Goal: Transaction & Acquisition: Purchase product/service

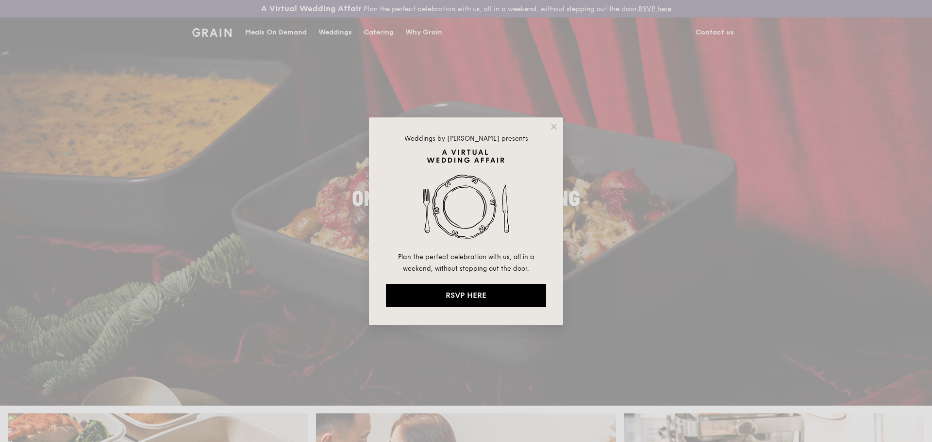
click at [372, 31] on div "Weddings by [PERSON_NAME] presents Plan the perfect celebration with us, all in…" at bounding box center [466, 221] width 932 height 442
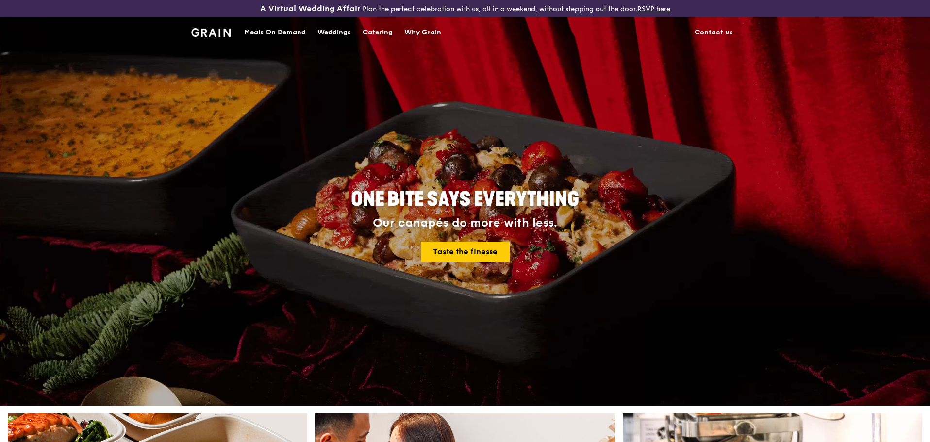
click at [375, 34] on div "Catering" at bounding box center [378, 32] width 30 height 29
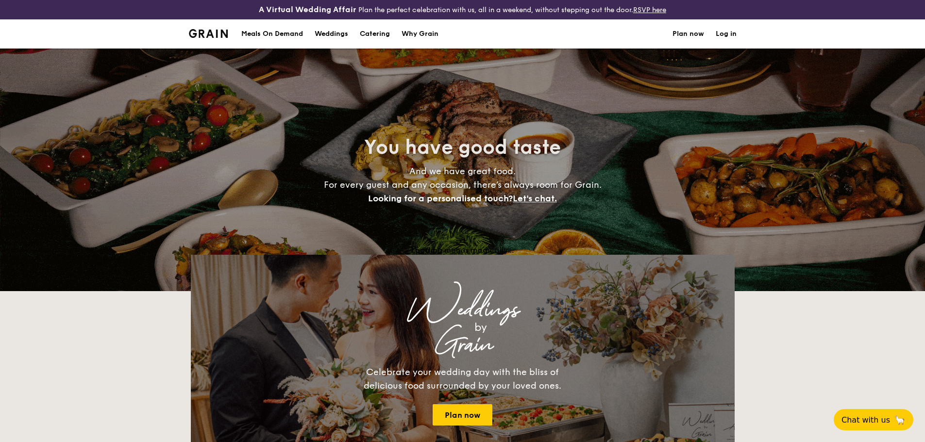
select select
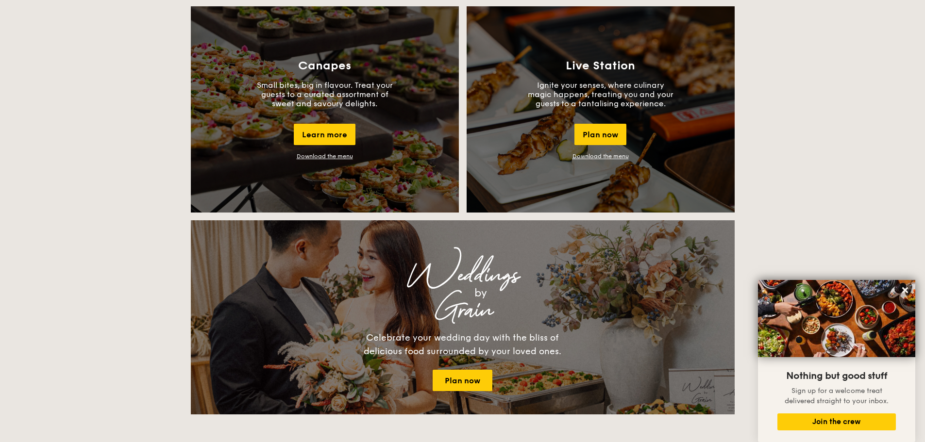
scroll to position [883, 0]
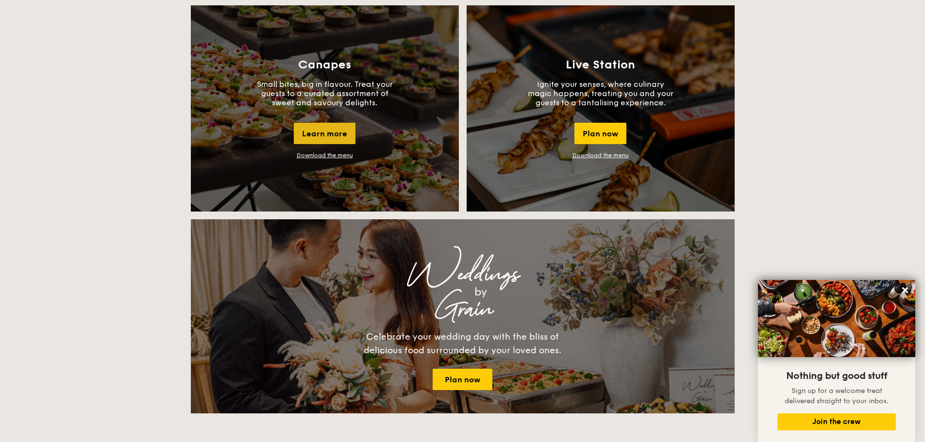
click at [325, 138] on div "Learn more" at bounding box center [325, 133] width 62 height 21
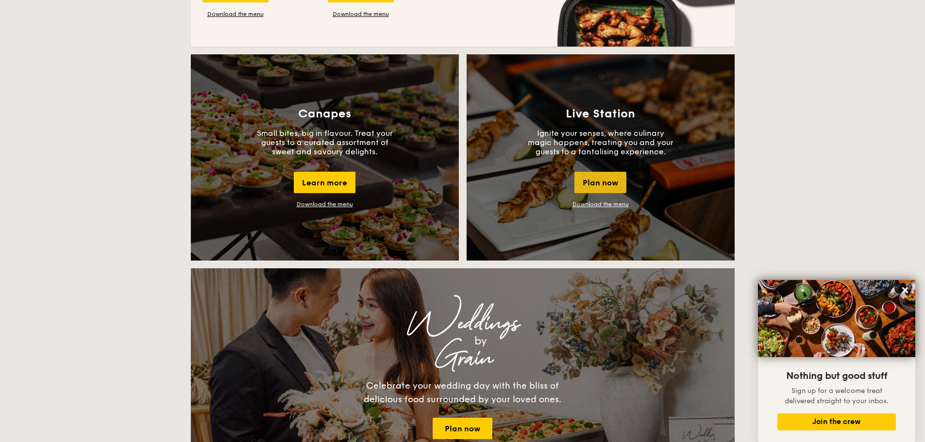
scroll to position [834, 0]
click at [614, 204] on link "Download the menu" at bounding box center [600, 204] width 56 height 7
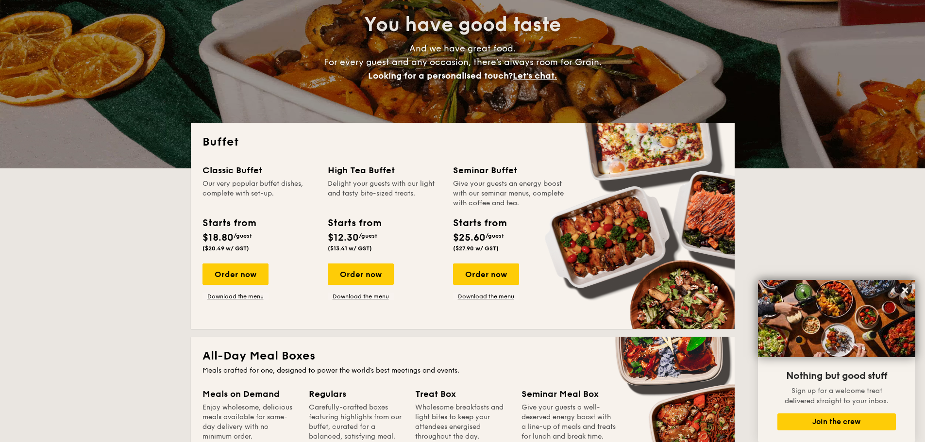
scroll to position [121, 0]
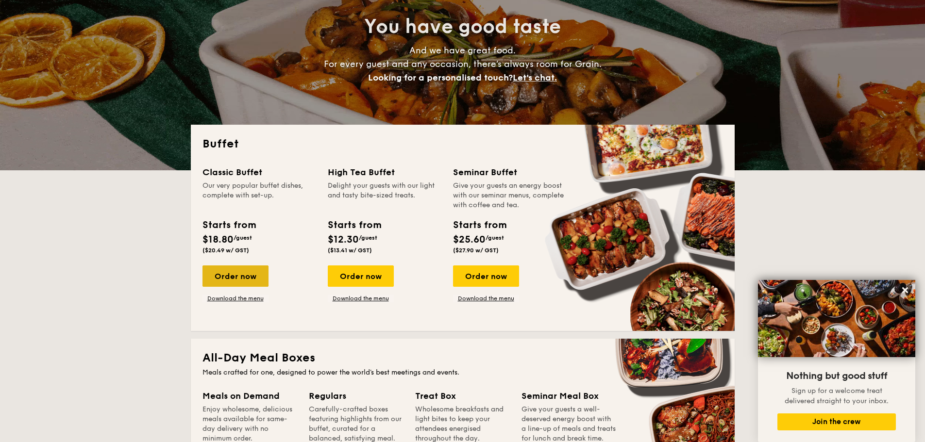
click at [258, 275] on div "Order now" at bounding box center [235, 276] width 66 height 21
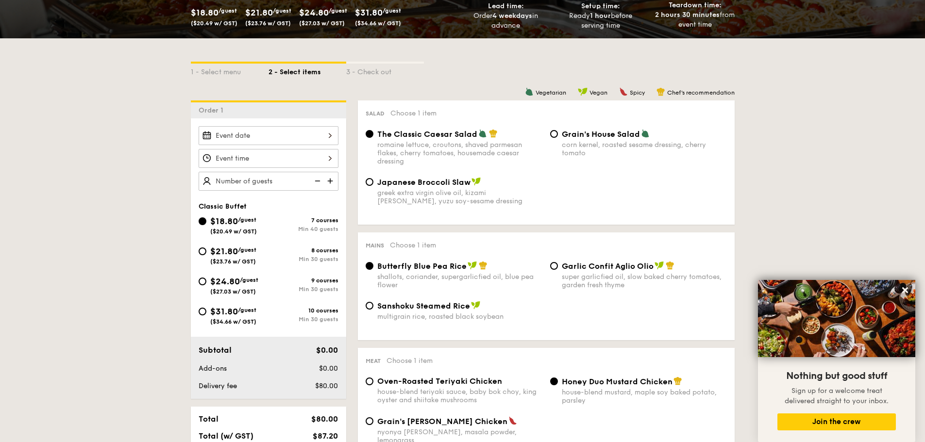
scroll to position [193, 0]
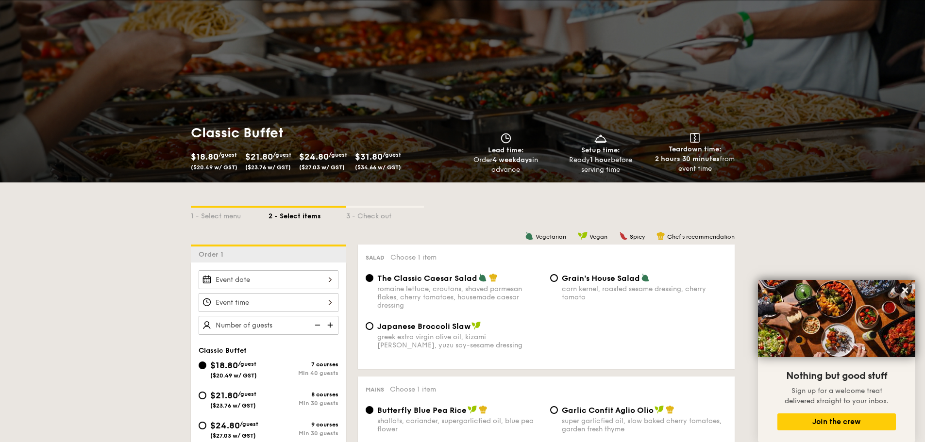
select select
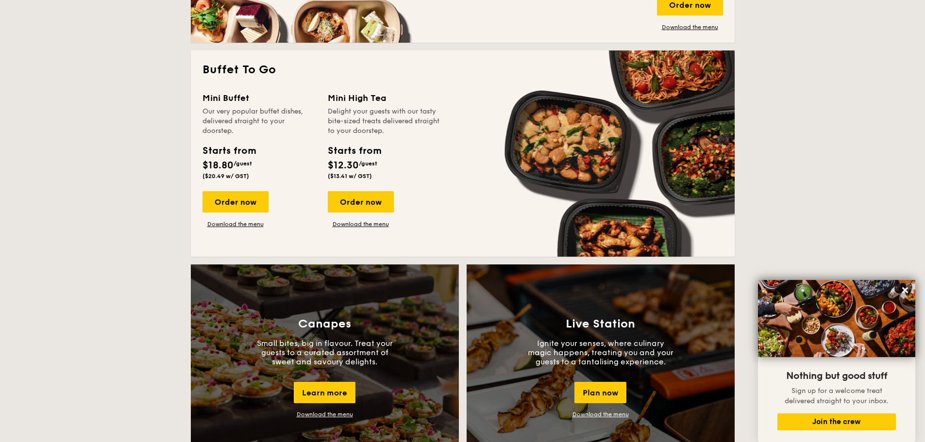
scroll to position [625, 0]
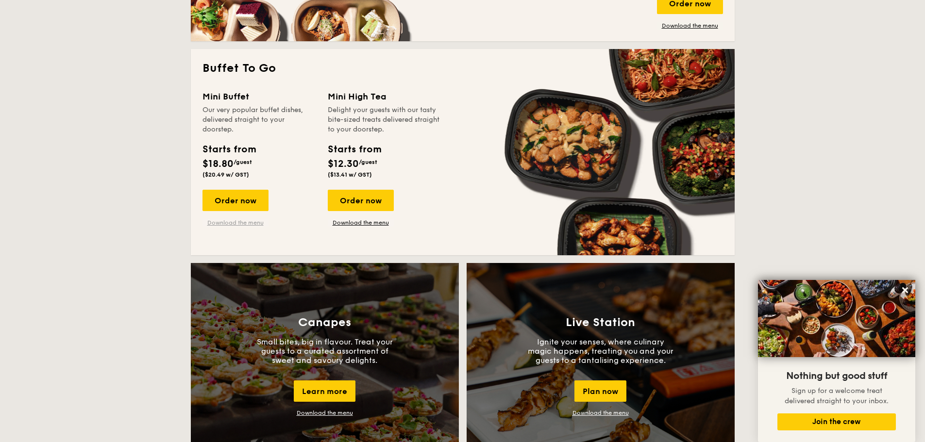
click at [252, 225] on link "Download the menu" at bounding box center [235, 223] width 66 height 8
click at [258, 195] on div "Order now" at bounding box center [235, 200] width 66 height 21
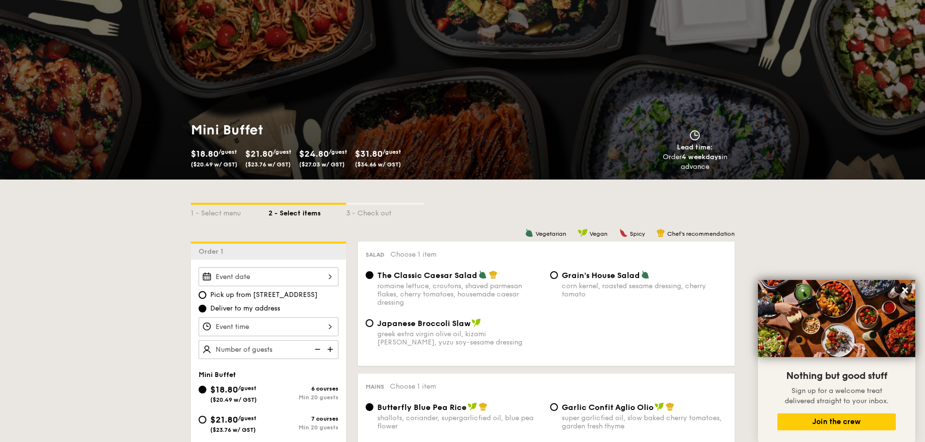
scroll to position [49, 0]
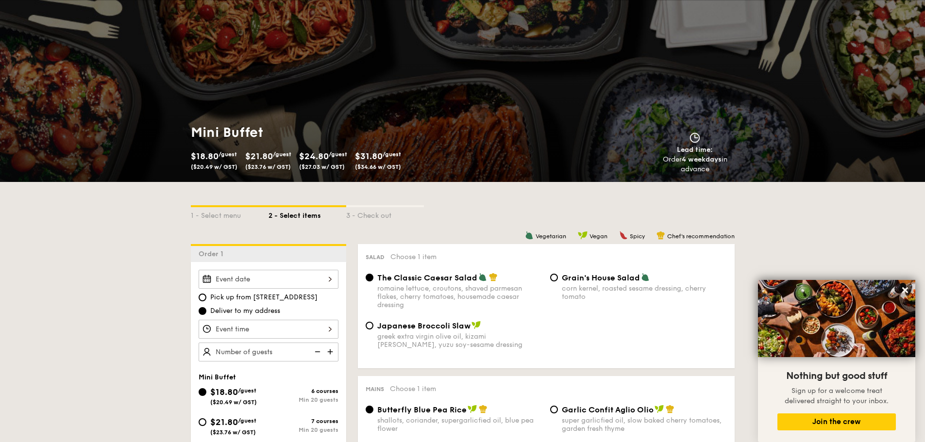
select select
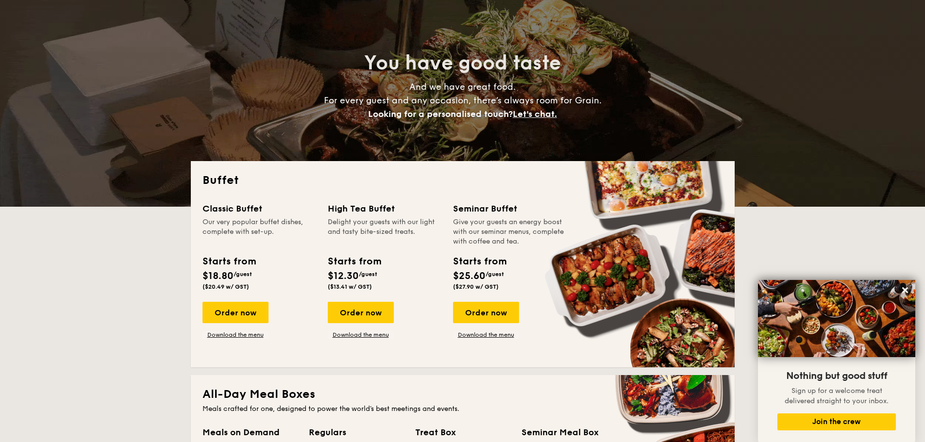
scroll to position [84, 0]
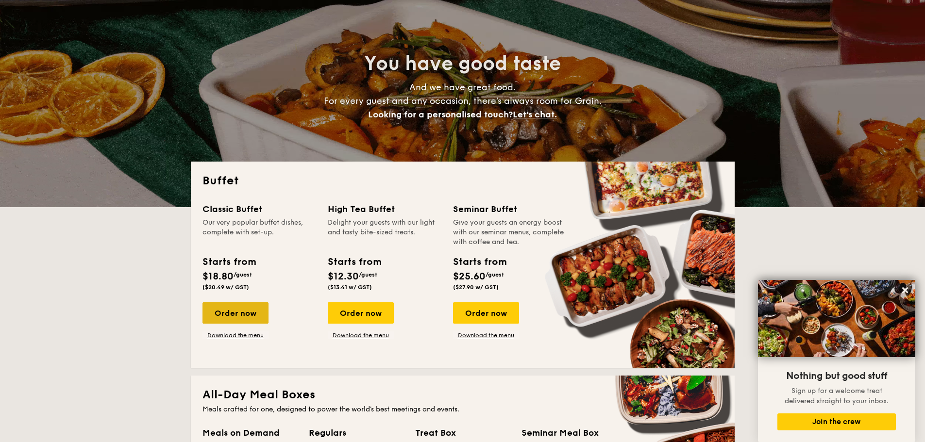
click at [257, 308] on div "Order now" at bounding box center [235, 313] width 66 height 21
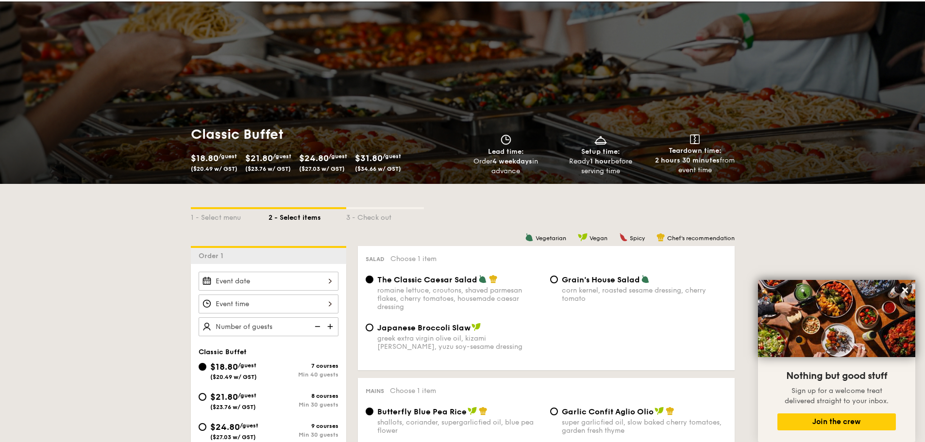
scroll to position [48, 0]
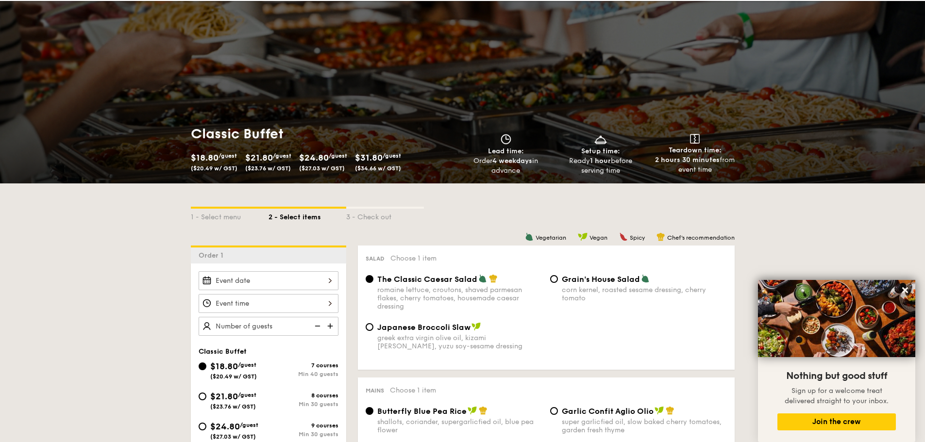
select select
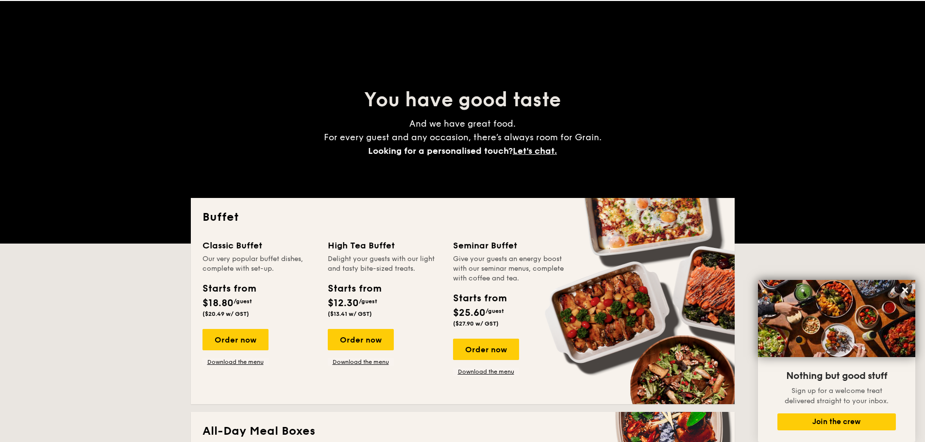
scroll to position [103, 0]
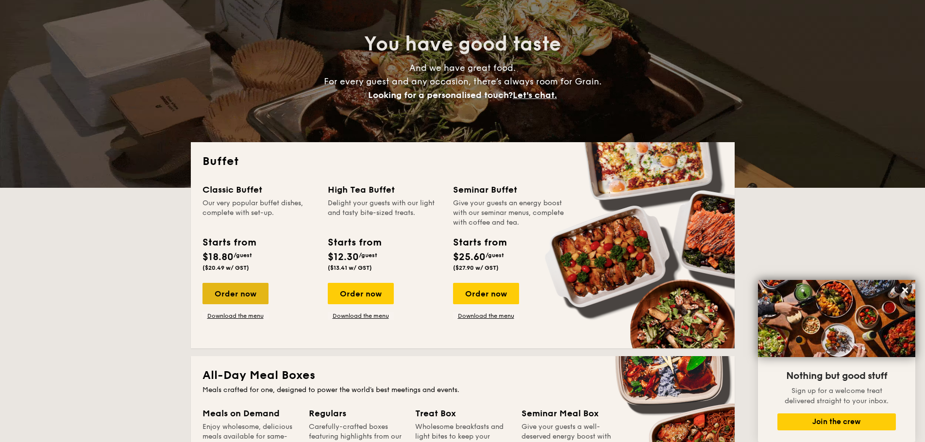
click at [233, 297] on div "Order now" at bounding box center [235, 293] width 66 height 21
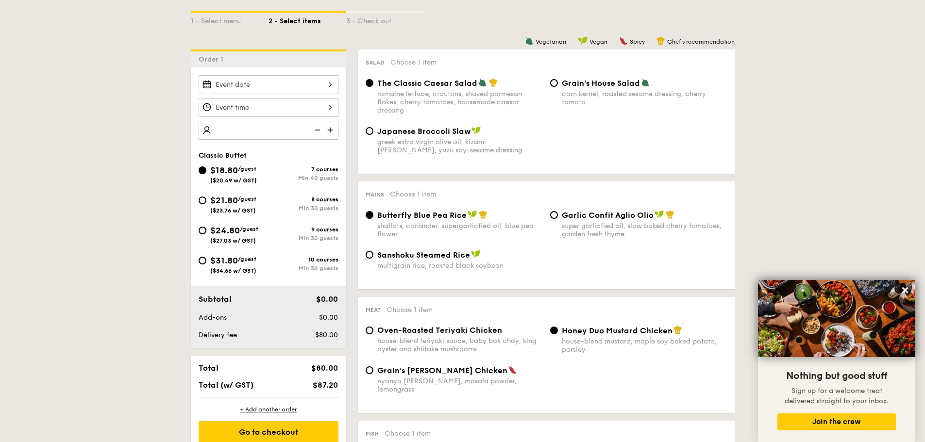
scroll to position [243, 0]
click at [279, 131] on input "number" at bounding box center [269, 130] width 140 height 19
click at [330, 132] on img at bounding box center [331, 130] width 15 height 18
click at [318, 131] on img at bounding box center [316, 130] width 15 height 18
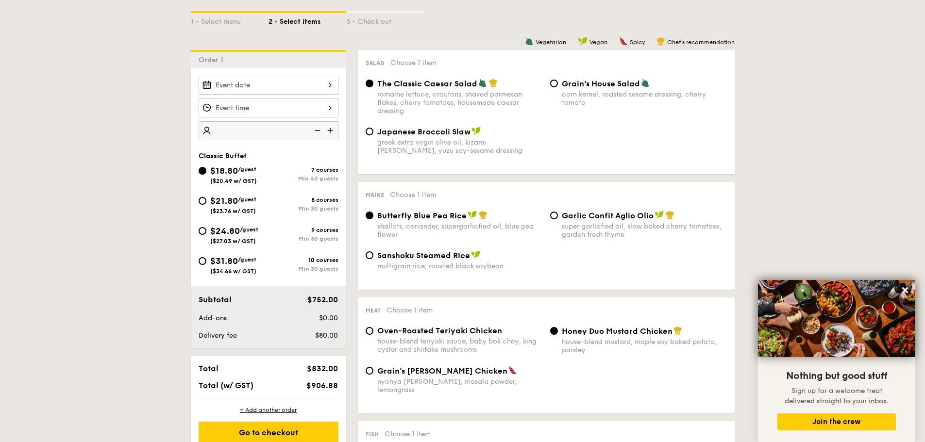
type input "40"
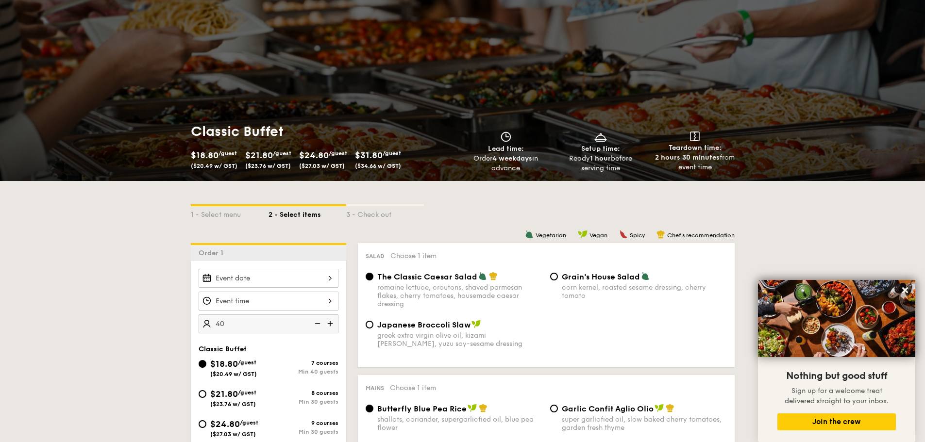
scroll to position [50, 0]
select select
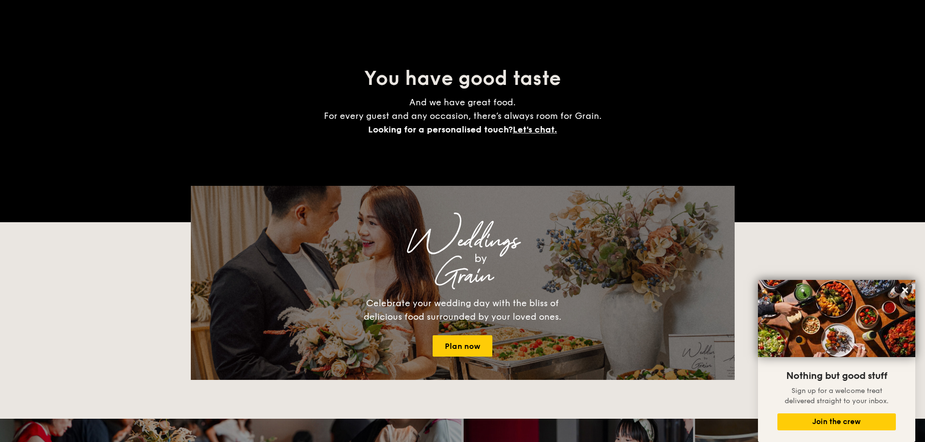
scroll to position [123, 0]
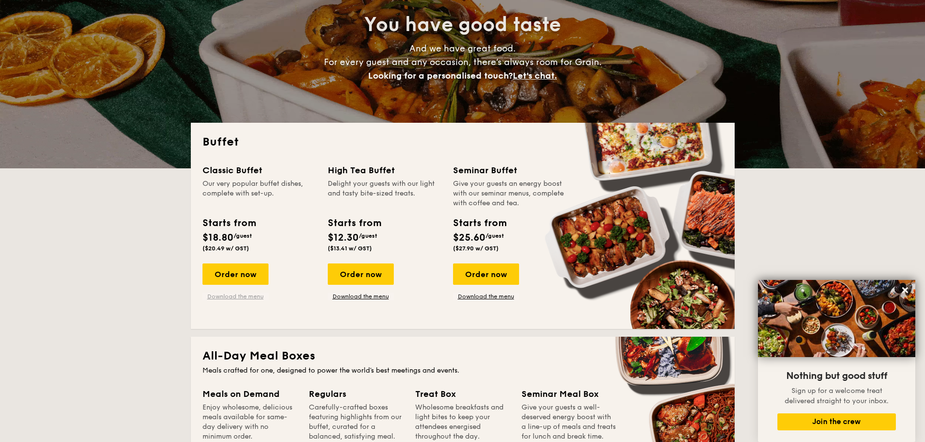
click at [257, 295] on link "Download the menu" at bounding box center [235, 297] width 66 height 8
